Goal: Task Accomplishment & Management: Manage account settings

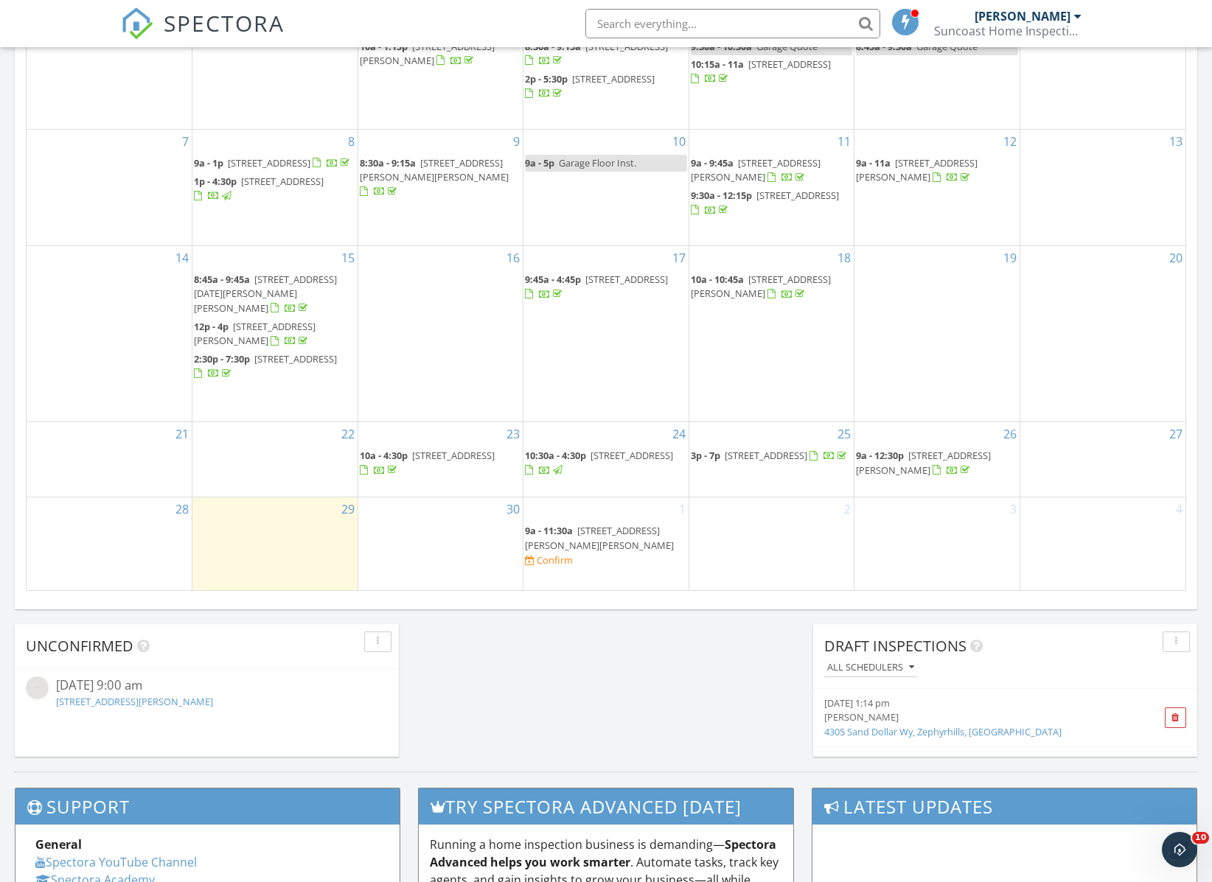
scroll to position [771, 0]
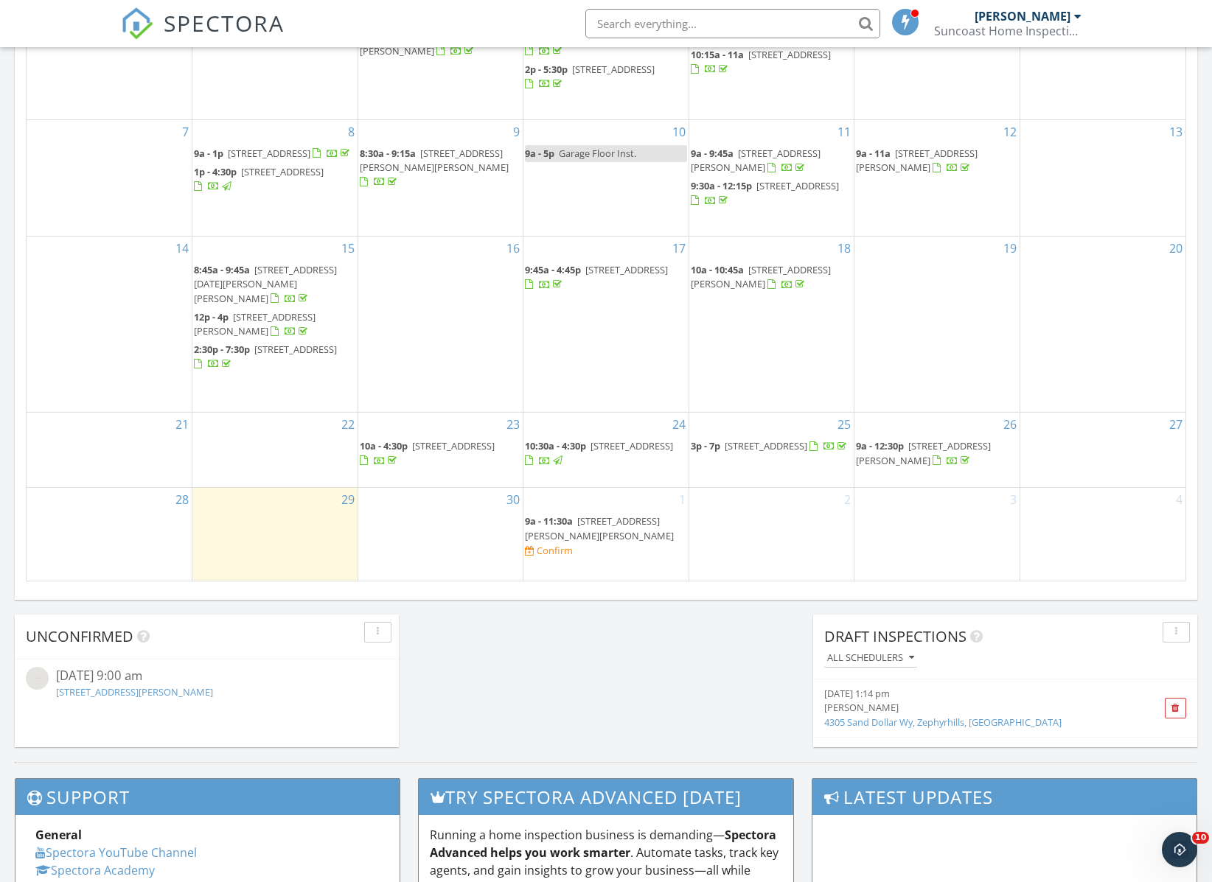
click at [416, 452] on span "2981 Northfield Dr, Tarpon Springs 34688" at bounding box center [453, 445] width 83 height 13
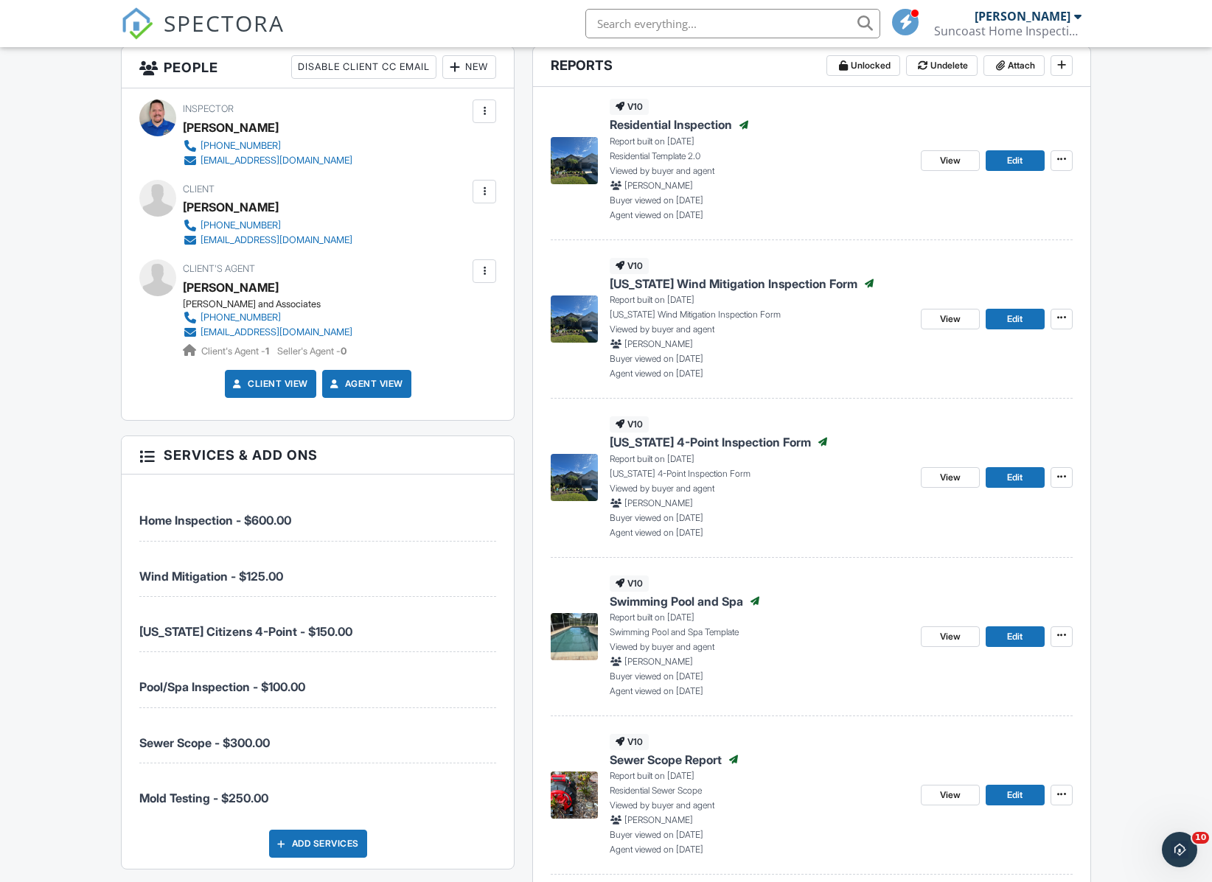
scroll to position [462, 0]
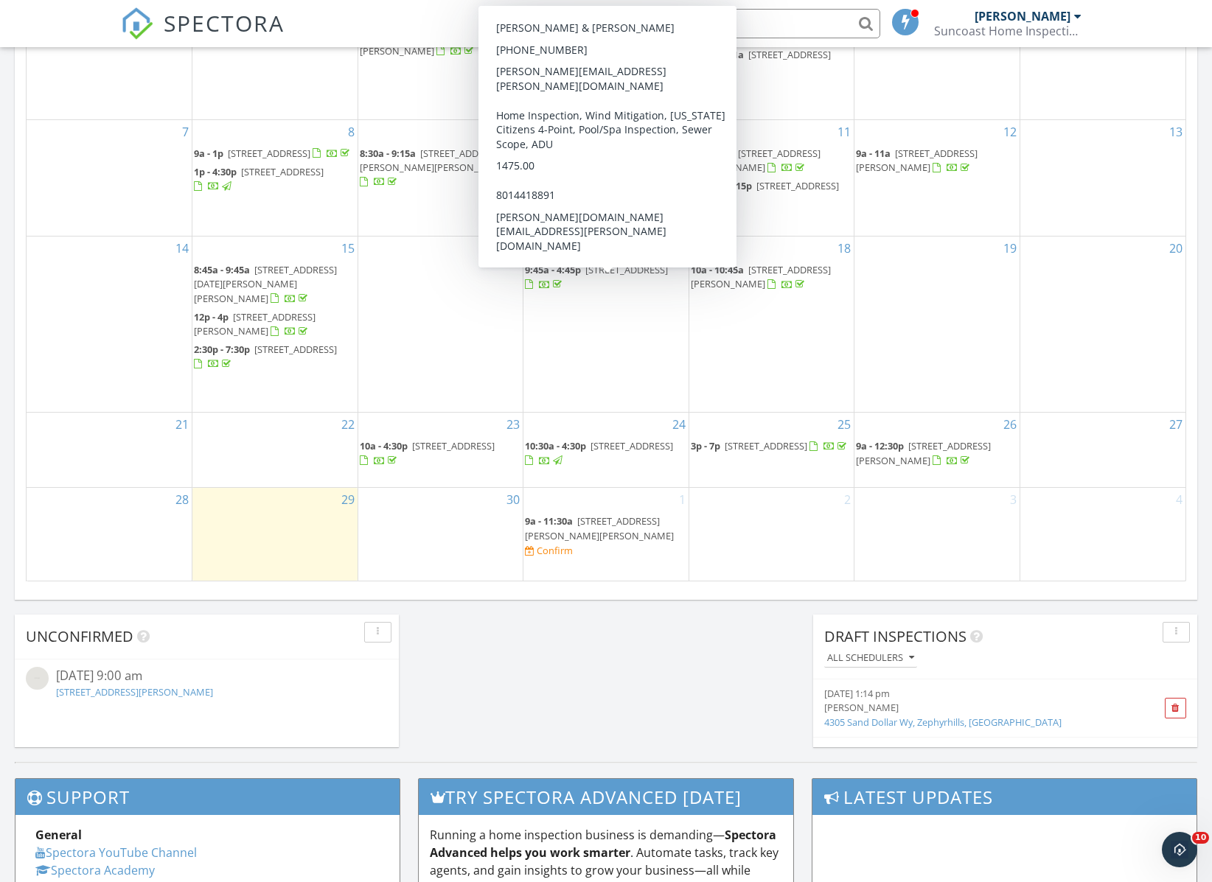
click at [585, 276] on span "[STREET_ADDRESS]" at bounding box center [626, 269] width 83 height 13
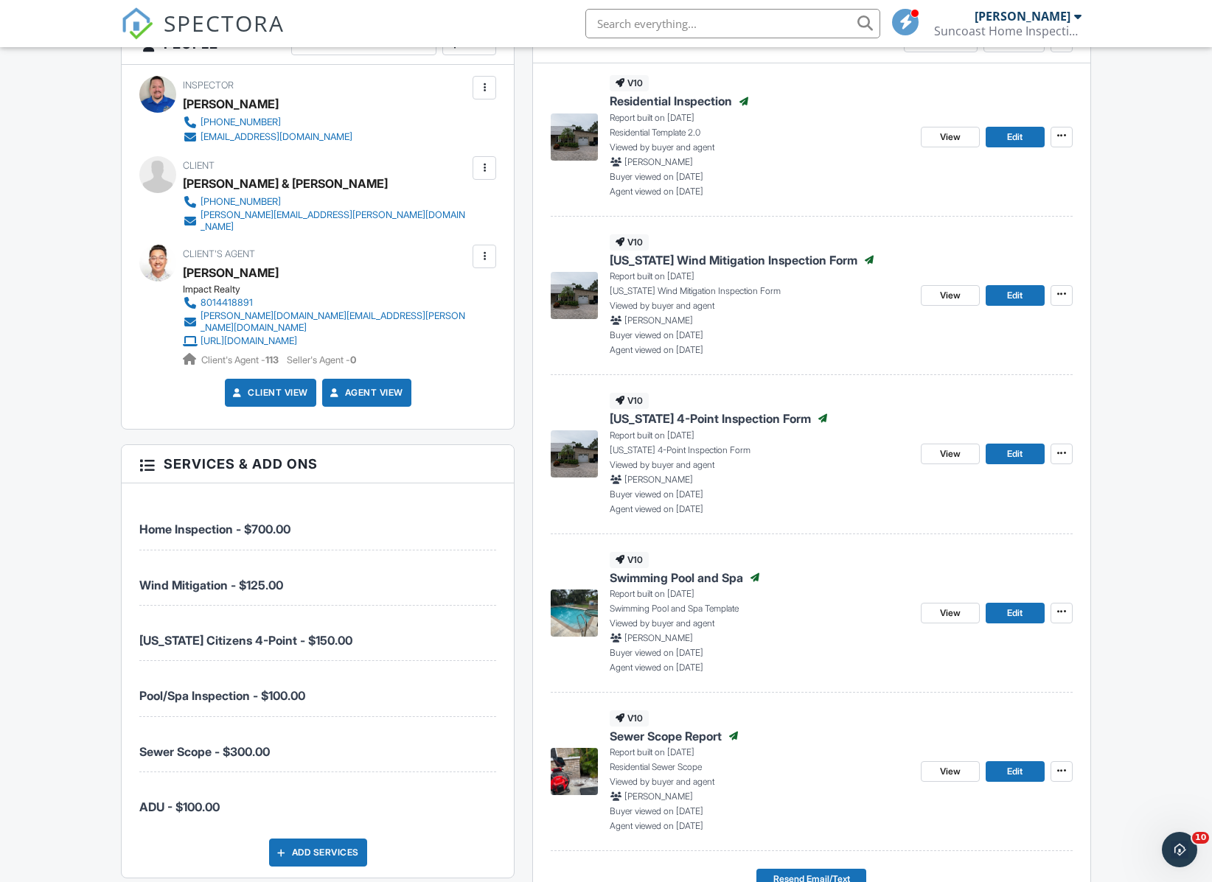
scroll to position [740, 0]
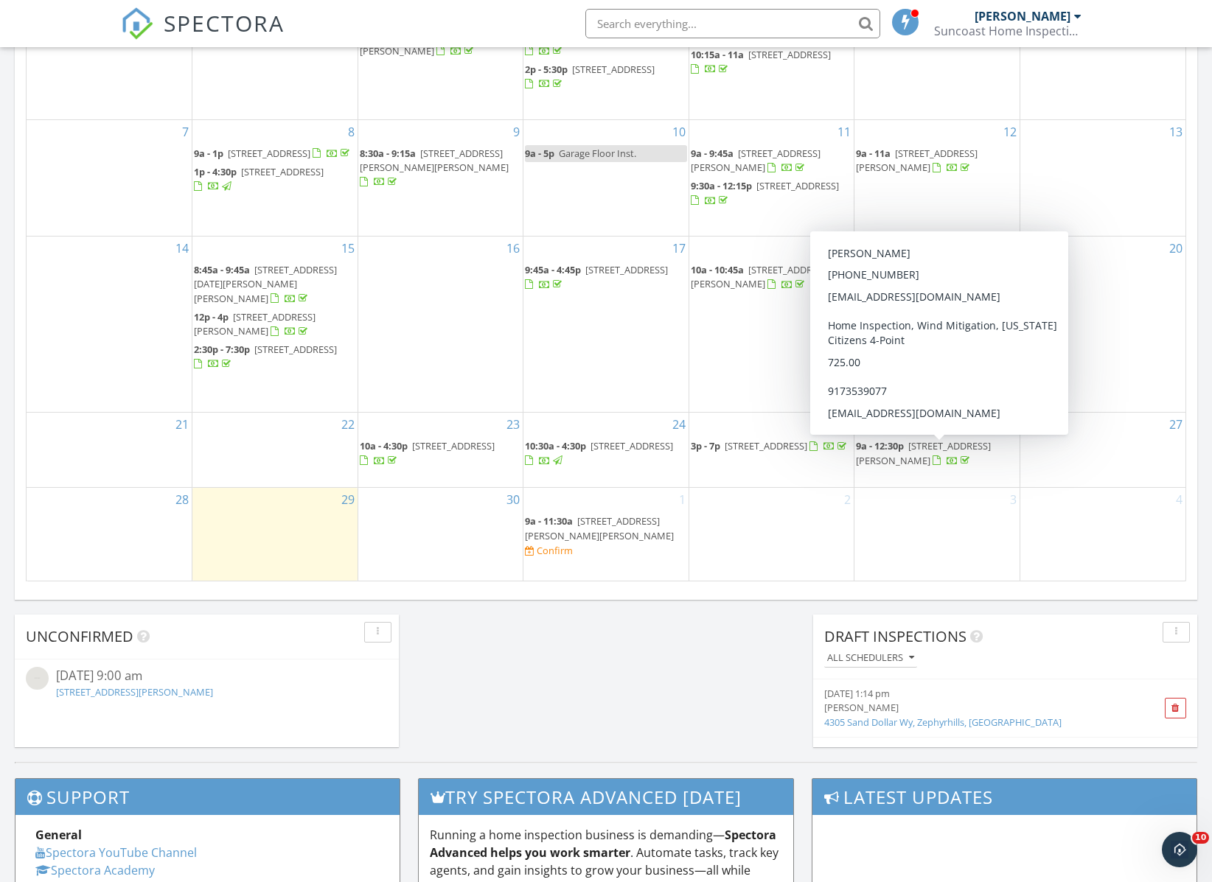
click at [864, 466] on span "[STREET_ADDRESS][PERSON_NAME]" at bounding box center [923, 452] width 135 height 27
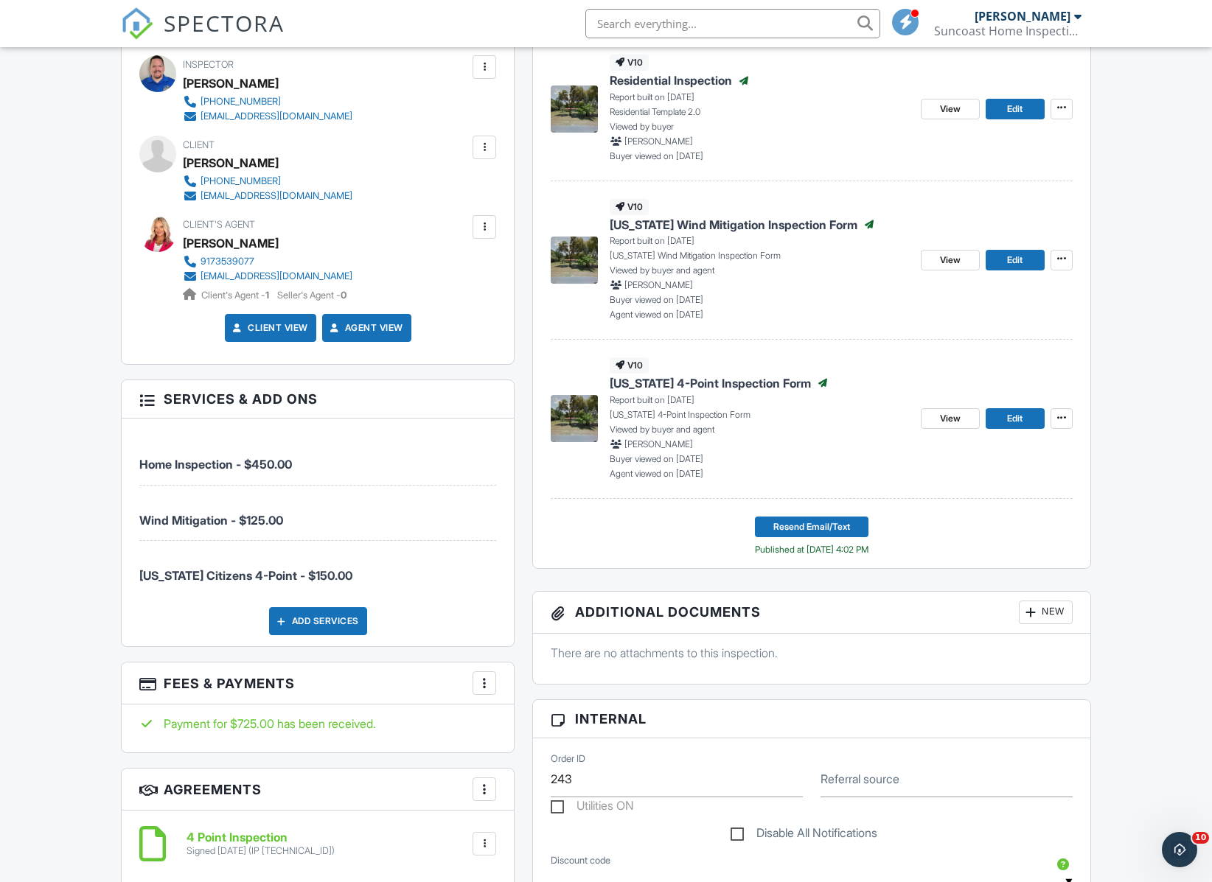
scroll to position [836, 0]
